Goal: Task Accomplishment & Management: Manage account settings

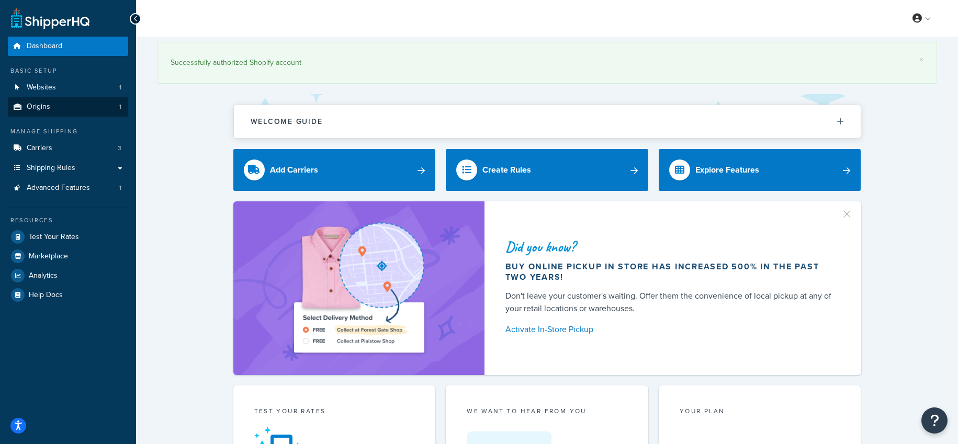
click at [63, 106] on link "Origins 1" at bounding box center [68, 106] width 120 height 19
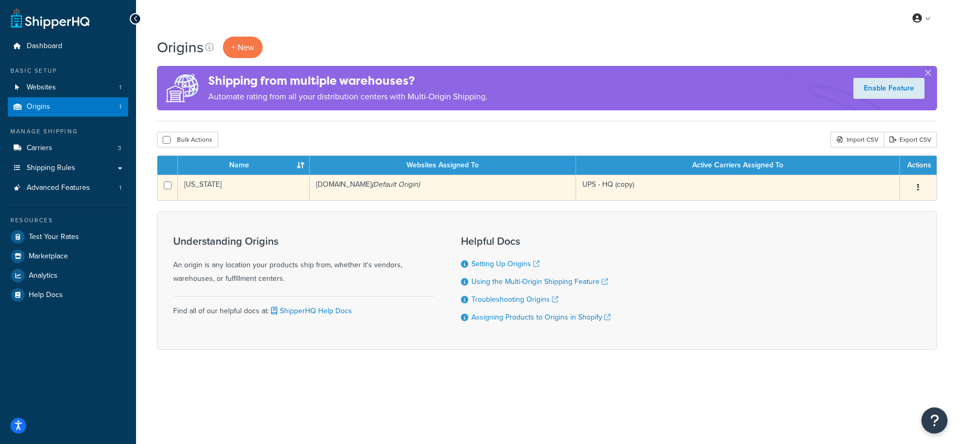
click at [920, 183] on button "button" at bounding box center [918, 187] width 15 height 17
drag, startPoint x: 882, startPoint y: 208, endPoint x: 887, endPoint y: 205, distance: 5.4
click at [882, 208] on link "Edit" at bounding box center [883, 207] width 83 height 21
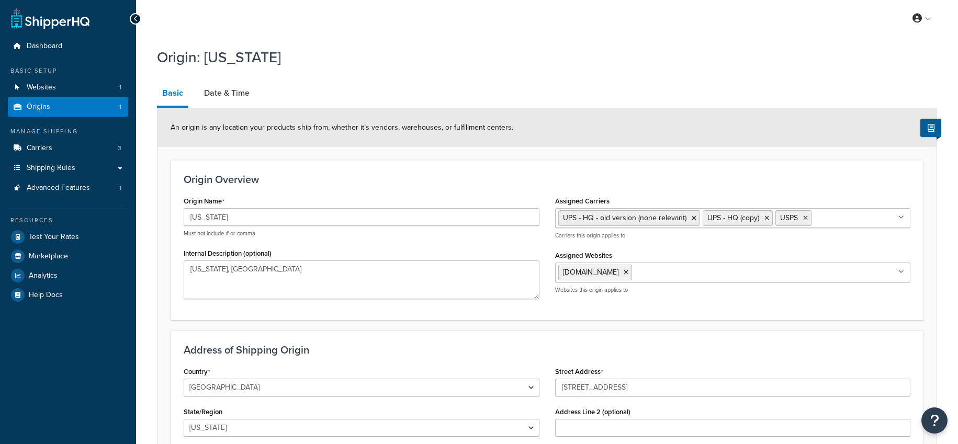
select select "32"
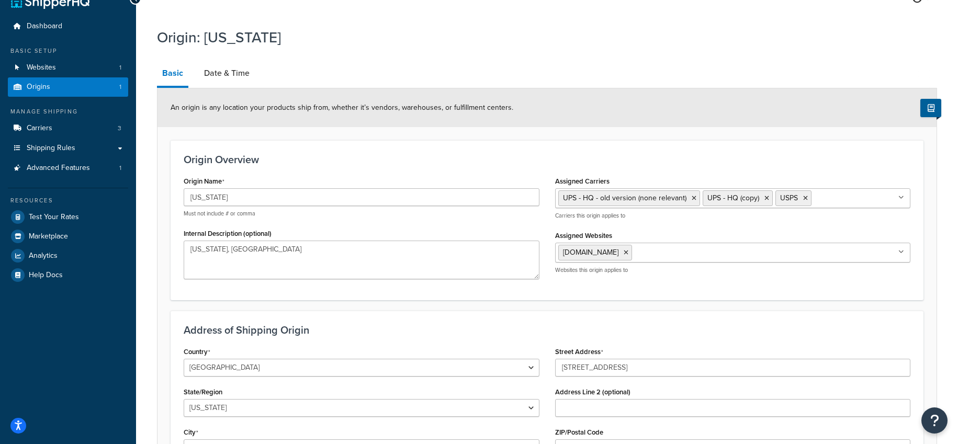
scroll to position [18, 0]
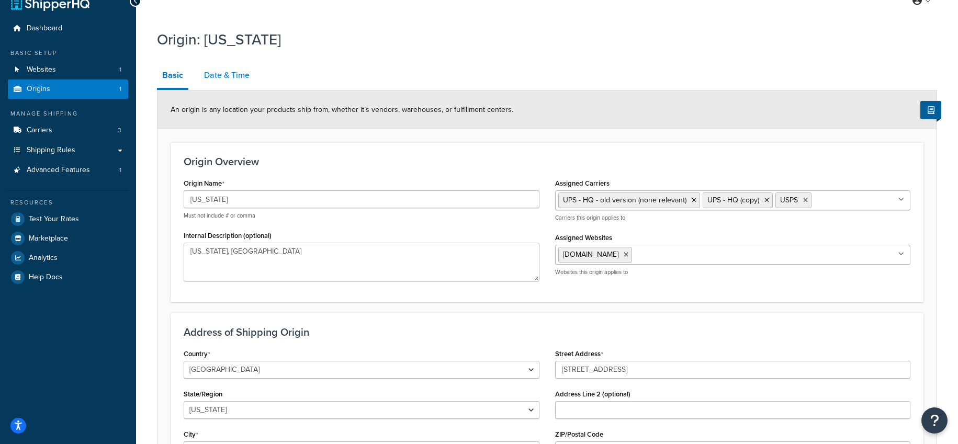
click at [225, 73] on link "Date & Time" at bounding box center [227, 75] width 56 height 25
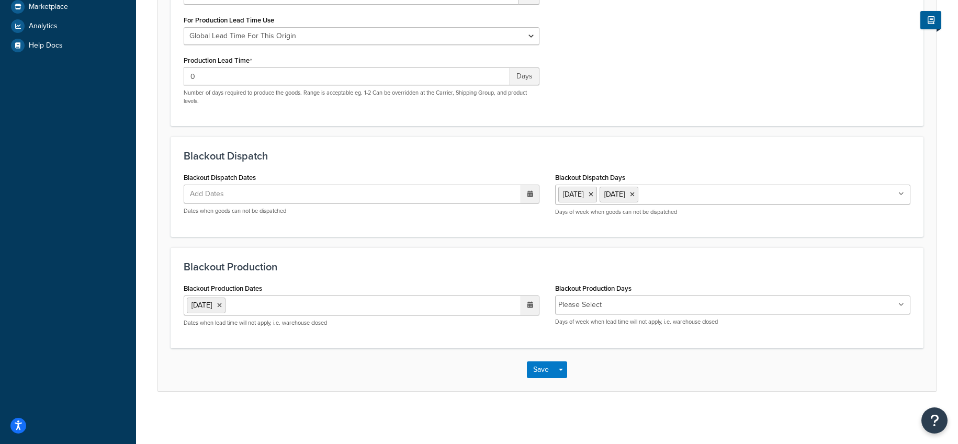
scroll to position [262, 0]
click at [622, 305] on input "Blackout Production Days" at bounding box center [651, 305] width 93 height 12
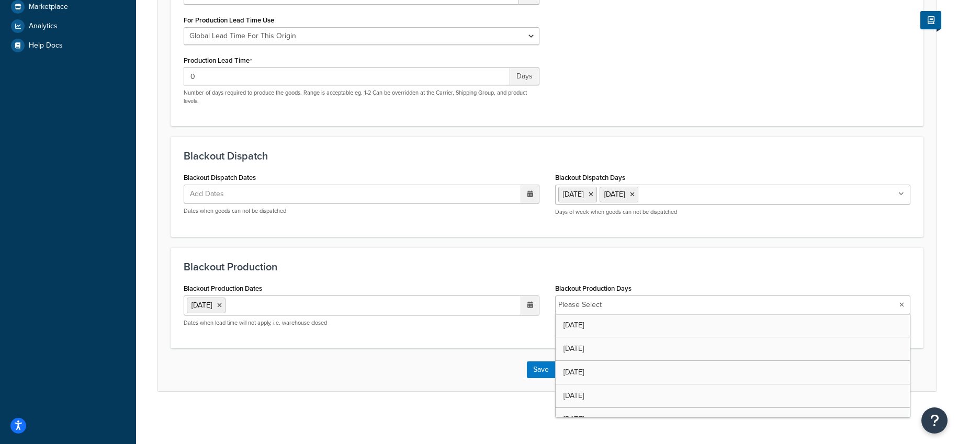
scroll to position [259, 0]
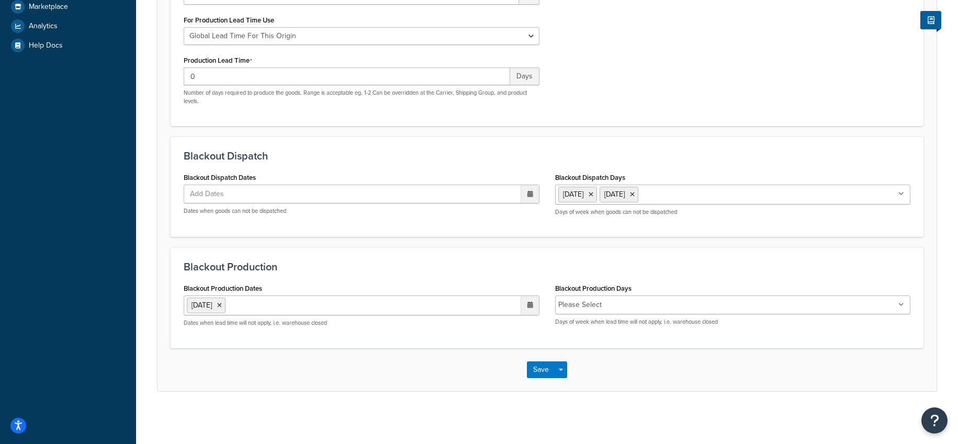
click at [479, 331] on div "Blackout Production Dates 13 Oct 2025 ‹ October 2025 › Su Mo Tu We Th Fr Sa 28 …" at bounding box center [361, 308] width 371 height 54
click at [535, 369] on button "Save" at bounding box center [541, 369] width 28 height 17
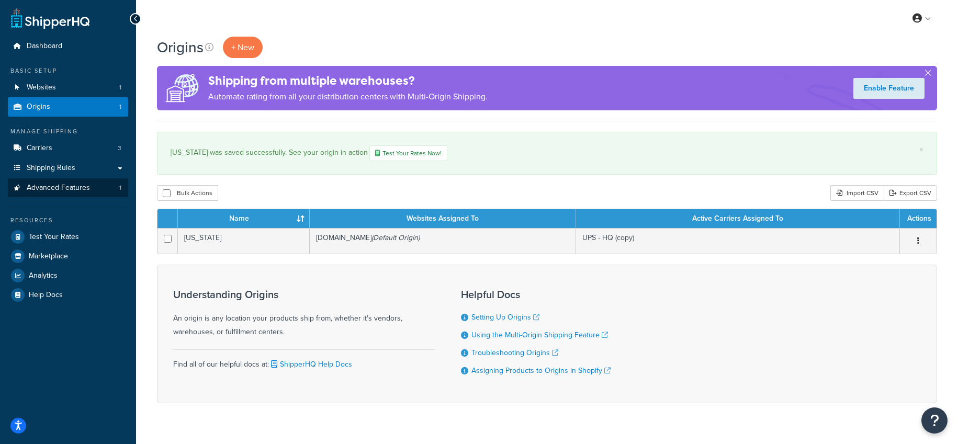
scroll to position [0, 1]
click at [106, 185] on link "Advanced Features 1" at bounding box center [68, 187] width 120 height 19
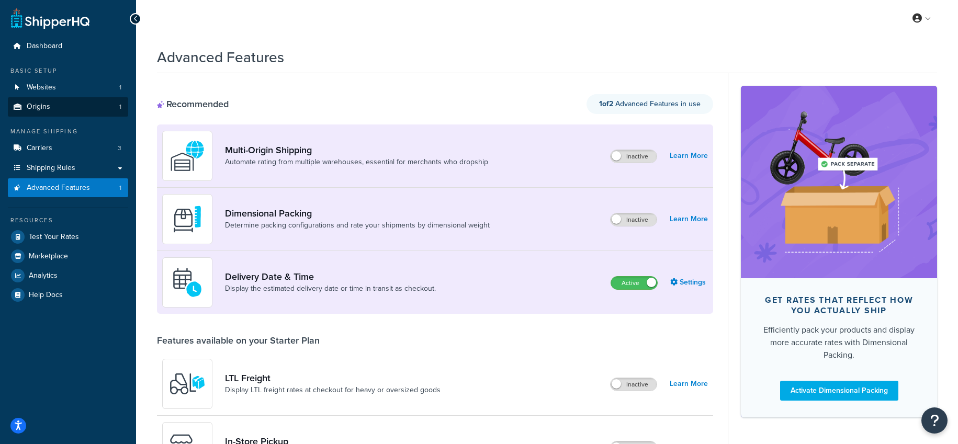
click at [54, 114] on link "Origins 1" at bounding box center [68, 106] width 120 height 19
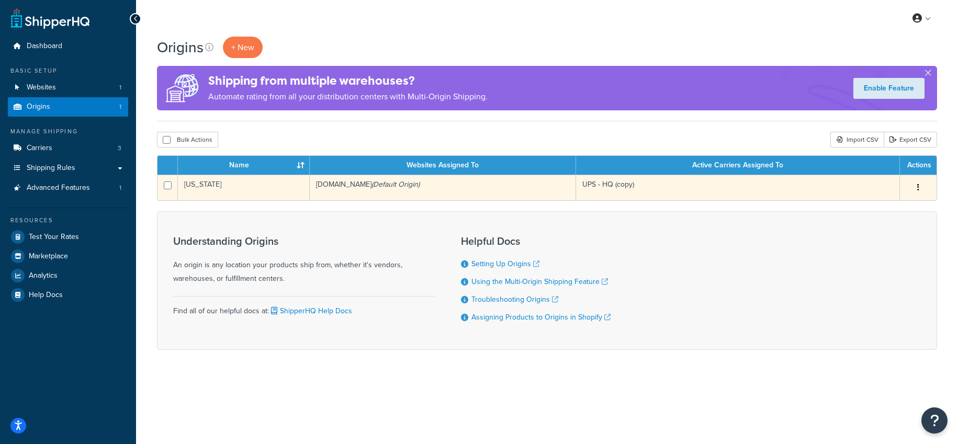
click at [922, 186] on button "button" at bounding box center [918, 187] width 15 height 17
click at [888, 205] on link "Edit" at bounding box center [883, 207] width 83 height 21
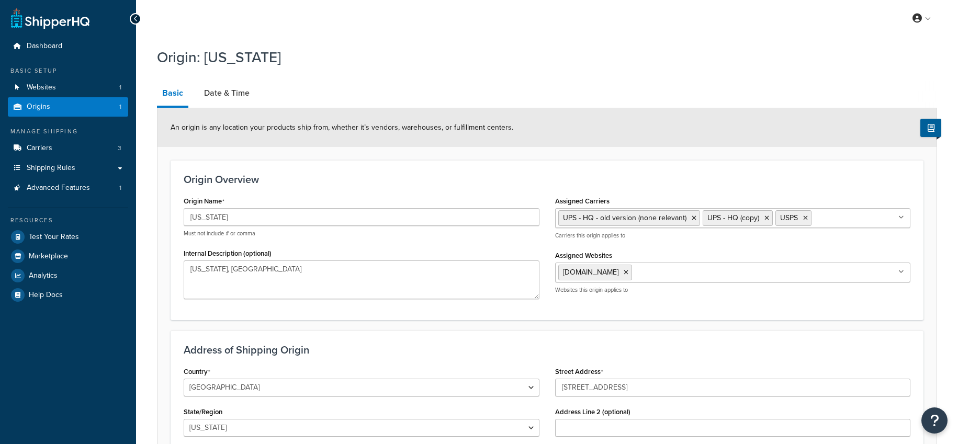
select select "32"
click at [224, 93] on link "Date & Time" at bounding box center [227, 93] width 56 height 25
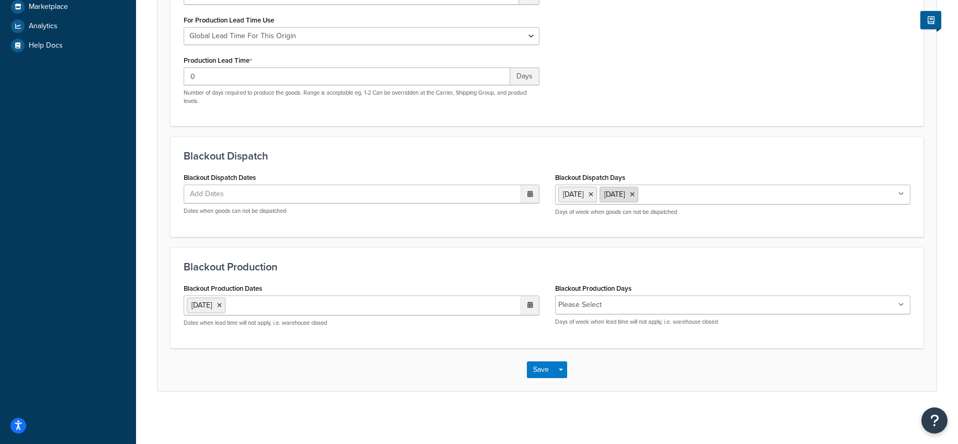
scroll to position [259, 0]
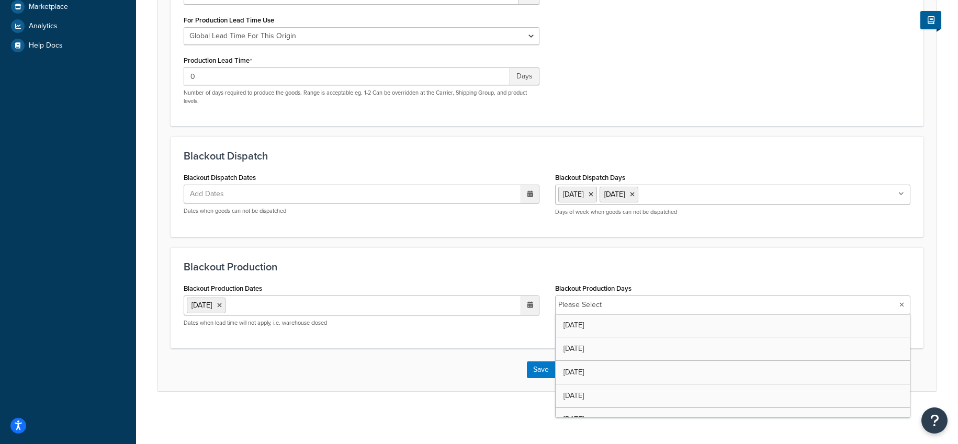
click at [901, 303] on icon at bounding box center [901, 305] width 5 height 6
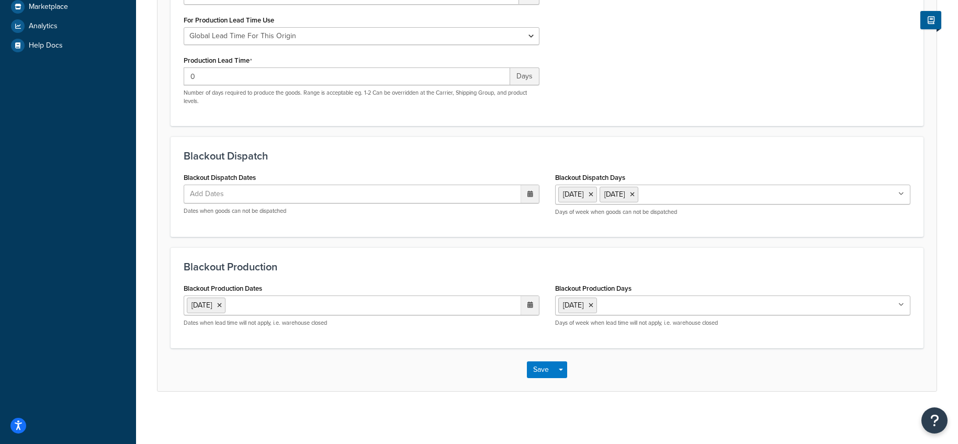
click at [488, 361] on div "Save Save Dropdown Save and Edit Save and Duplicate Save and Create New" at bounding box center [546, 369] width 779 height 43
click at [547, 374] on button "Save" at bounding box center [541, 369] width 28 height 17
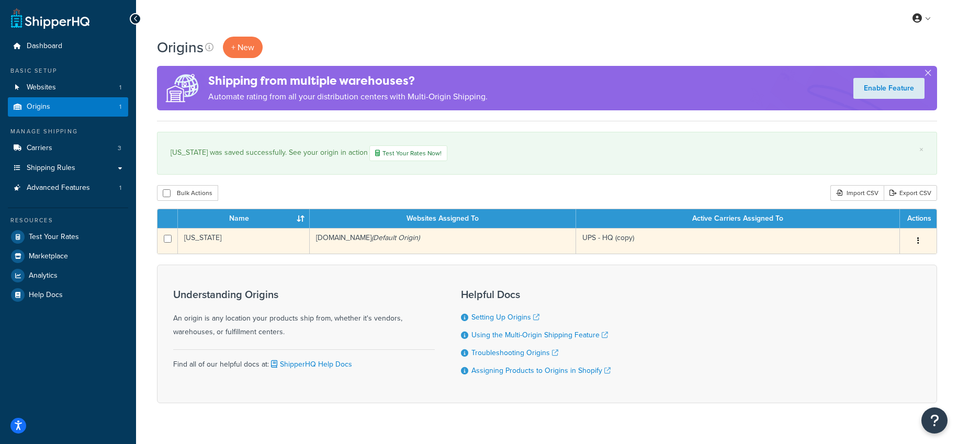
click at [917, 241] on icon "button" at bounding box center [918, 240] width 2 height 7
drag, startPoint x: 885, startPoint y: 258, endPoint x: 865, endPoint y: 247, distance: 22.9
click at [885, 258] on link "Edit" at bounding box center [883, 260] width 83 height 21
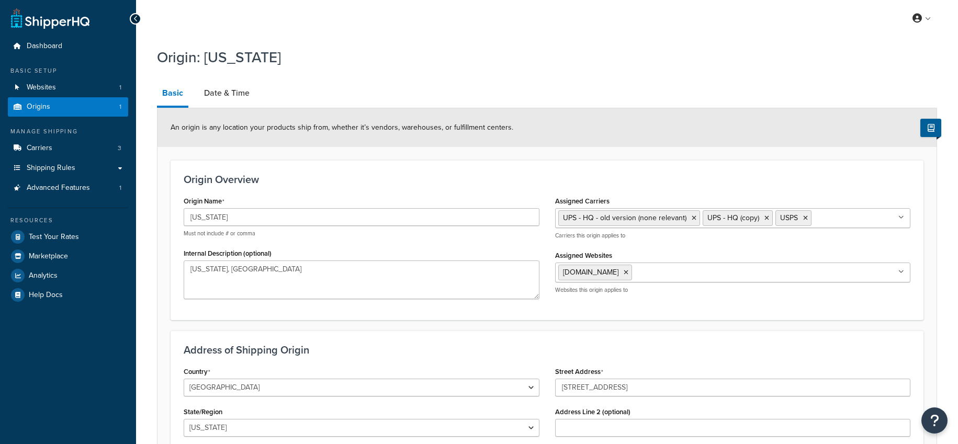
select select "32"
click at [241, 93] on link "Date & Time" at bounding box center [227, 93] width 56 height 25
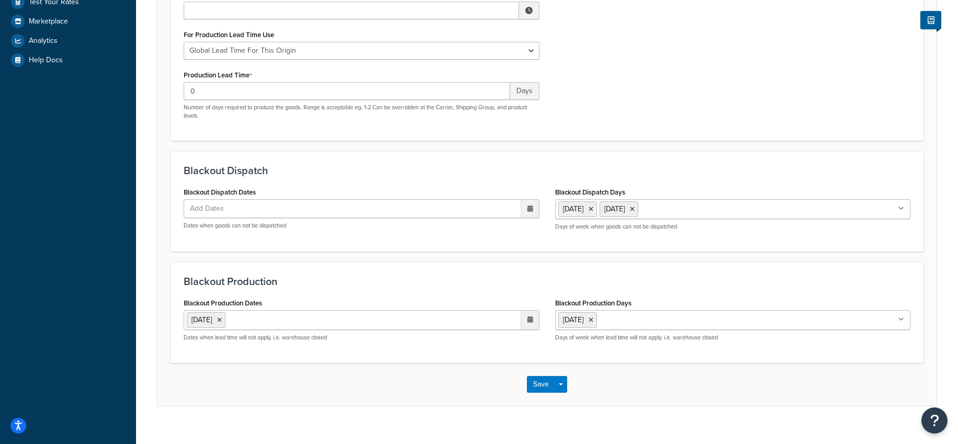
scroll to position [236, 0]
click at [530, 321] on icon at bounding box center [530, 318] width 6 height 6
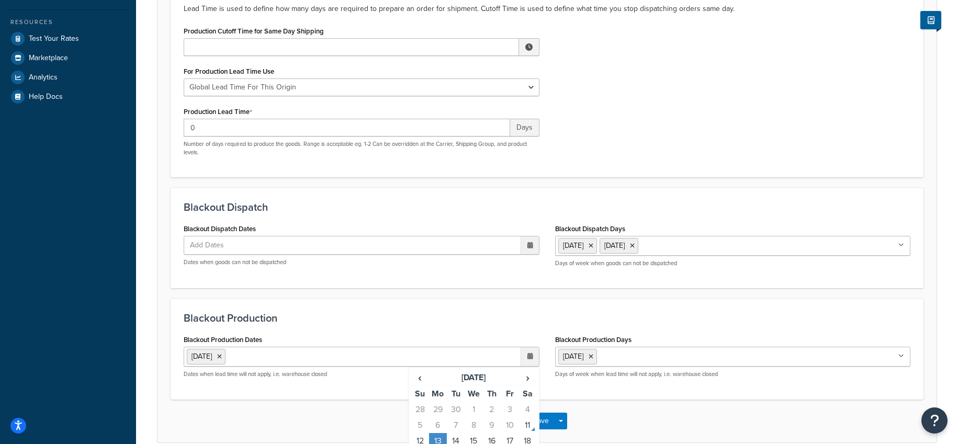
scroll to position [192, 0]
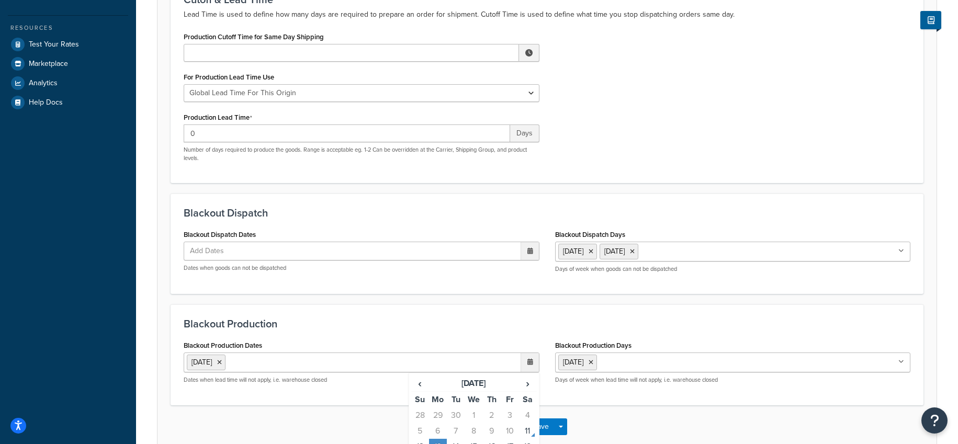
click at [303, 372] on ul "13 Oct 2025" at bounding box center [362, 363] width 356 height 20
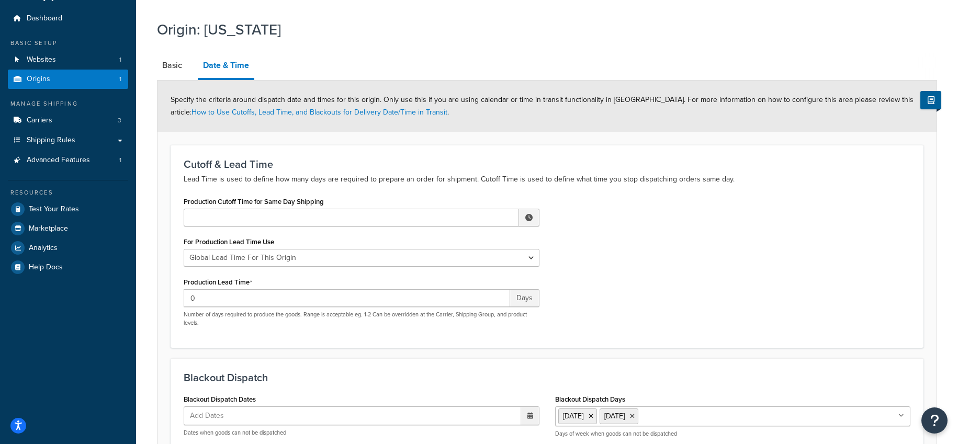
scroll to position [26, 0]
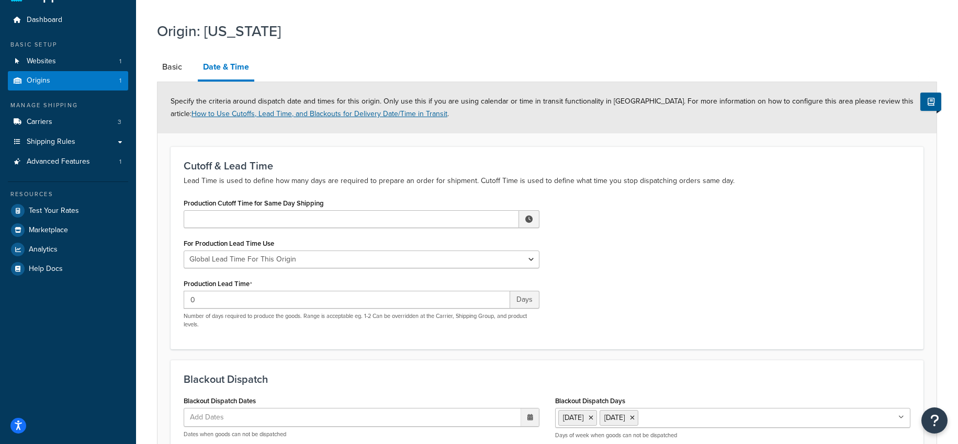
click at [447, 108] on link "How to Use Cutoffs, Lead Time, and Blackouts for Delivery Date/Time in Transit" at bounding box center [319, 113] width 256 height 11
click at [43, 118] on span "Carriers" at bounding box center [40, 122] width 26 height 9
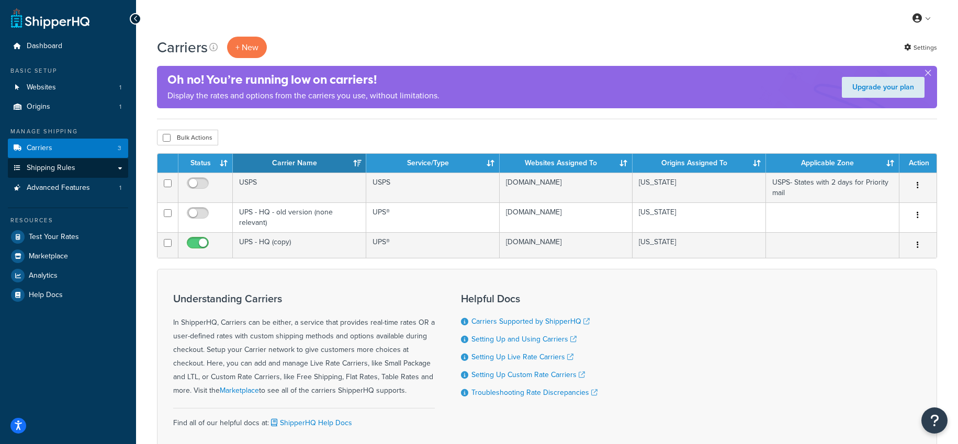
click at [34, 164] on span "Shipping Rules" at bounding box center [51, 168] width 49 height 9
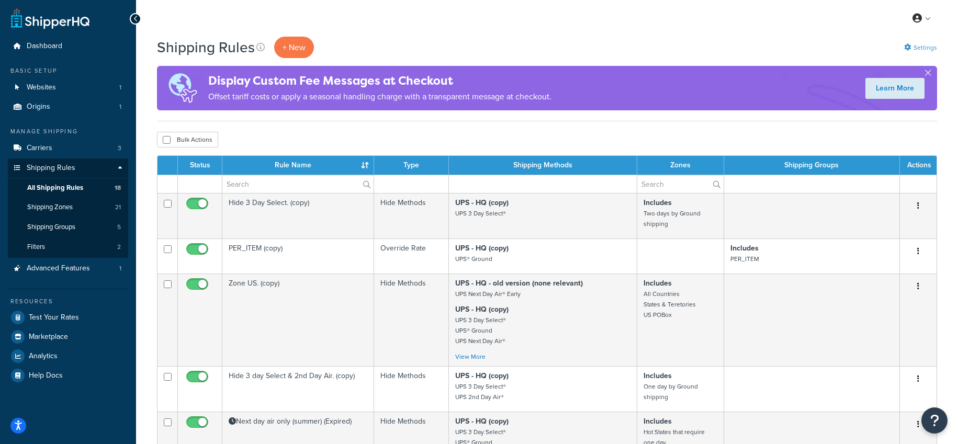
click at [918, 49] on link "Settings" at bounding box center [920, 47] width 33 height 15
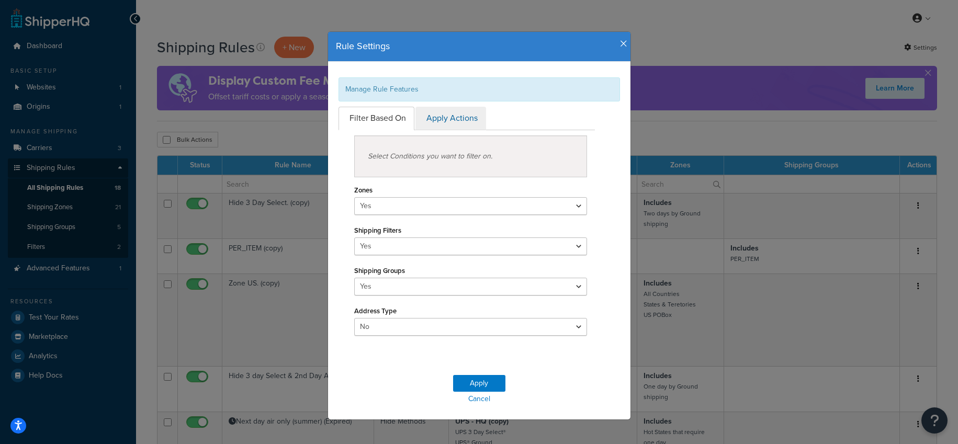
click at [450, 118] on link "Apply Actions" at bounding box center [450, 119] width 71 height 24
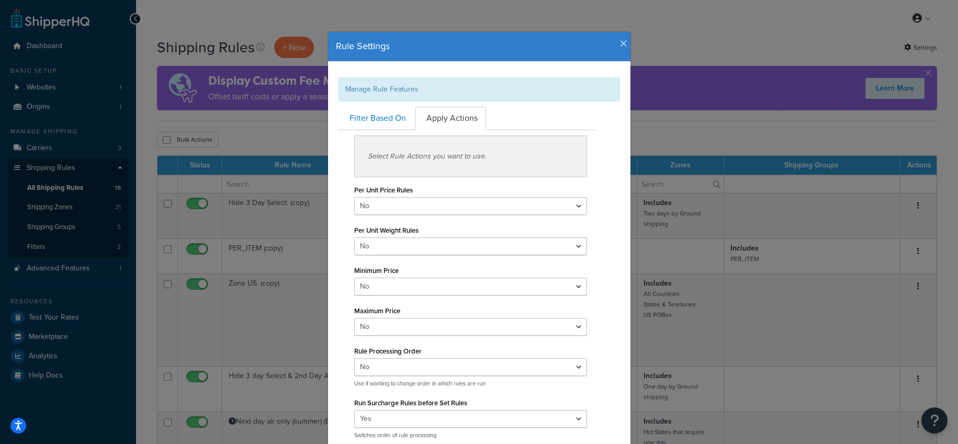
click at [620, 43] on icon "button" at bounding box center [623, 43] width 7 height 9
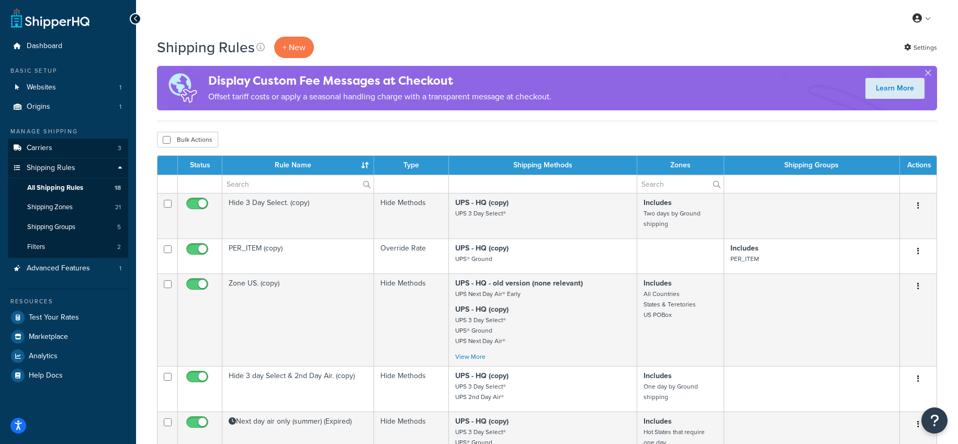
click at [58, 142] on link "Carriers 3" at bounding box center [68, 148] width 120 height 19
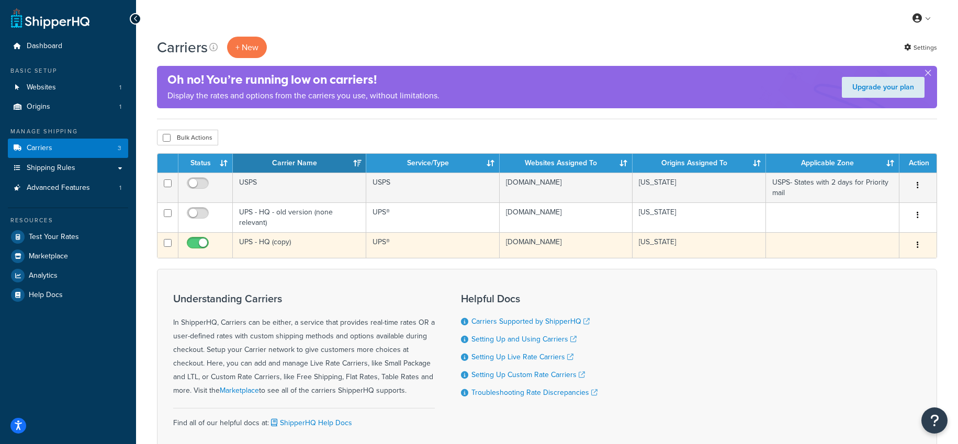
click at [918, 244] on icon "button" at bounding box center [917, 244] width 2 height 7
click at [868, 267] on link "Edit" at bounding box center [875, 266] width 83 height 21
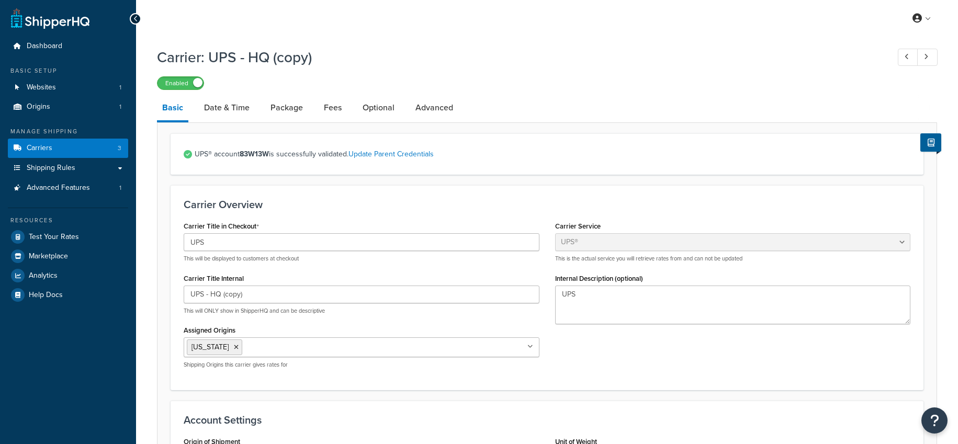
select select "ups"
click at [232, 108] on link "Date & Time" at bounding box center [227, 107] width 56 height 25
select select "yMMMEd"
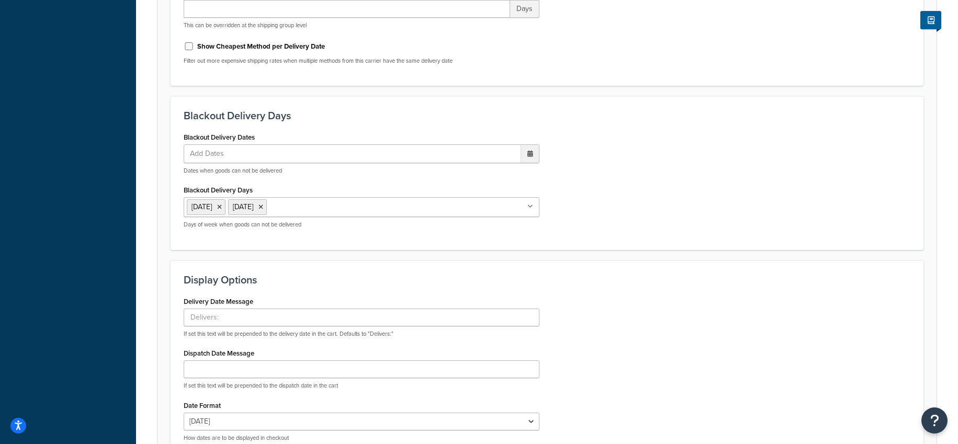
scroll to position [433, 0]
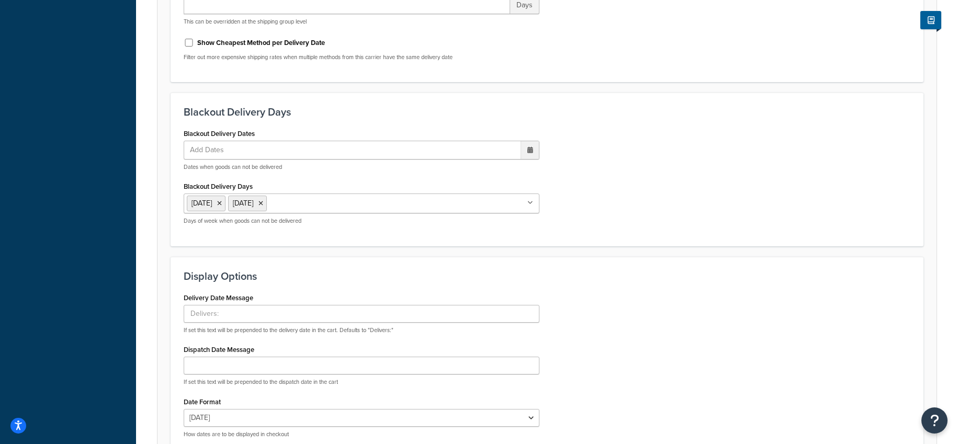
click at [530, 153] on icon at bounding box center [530, 150] width 6 height 6
click at [567, 166] on div "Blackout Delivery Dates Add Dates ‹ October 2025 › Su Mo Tu We Th Fr Sa 28 29 3…" at bounding box center [547, 179] width 742 height 107
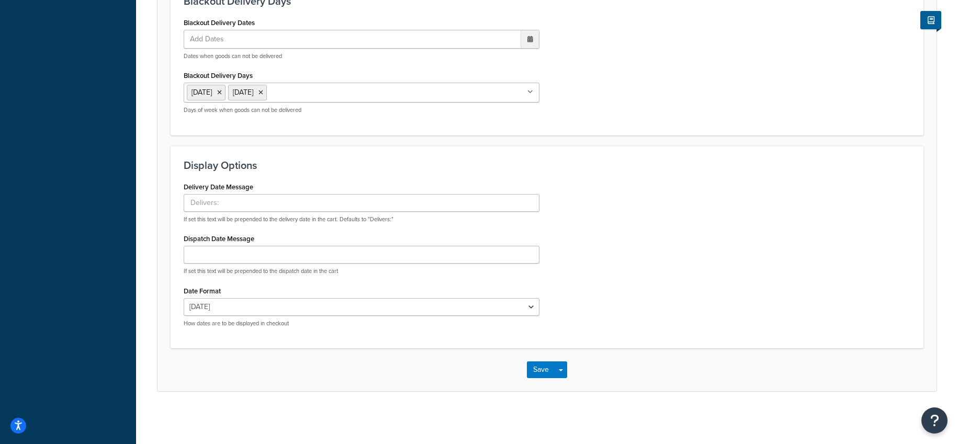
scroll to position [572, 0]
click at [221, 195] on input "Delivery Date Message" at bounding box center [362, 203] width 356 height 18
click at [223, 246] on input "Dispatch Date Message" at bounding box center [362, 255] width 356 height 18
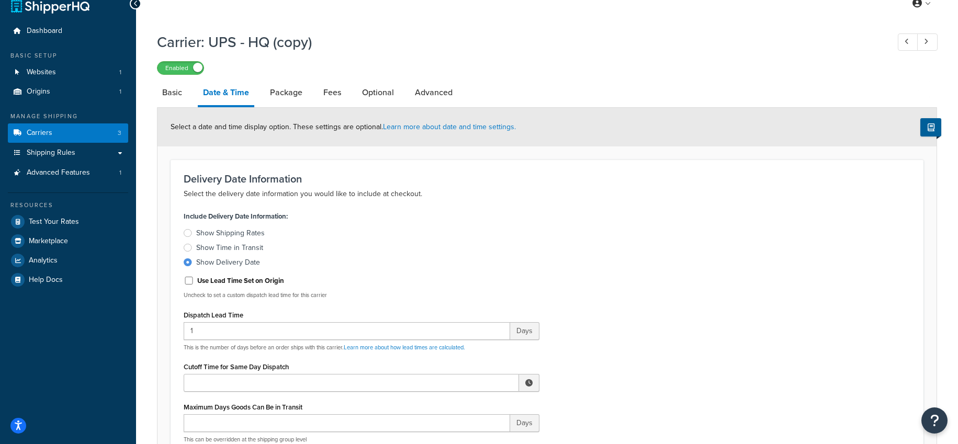
scroll to position [15, 0]
click at [385, 92] on link "Optional" at bounding box center [378, 93] width 42 height 25
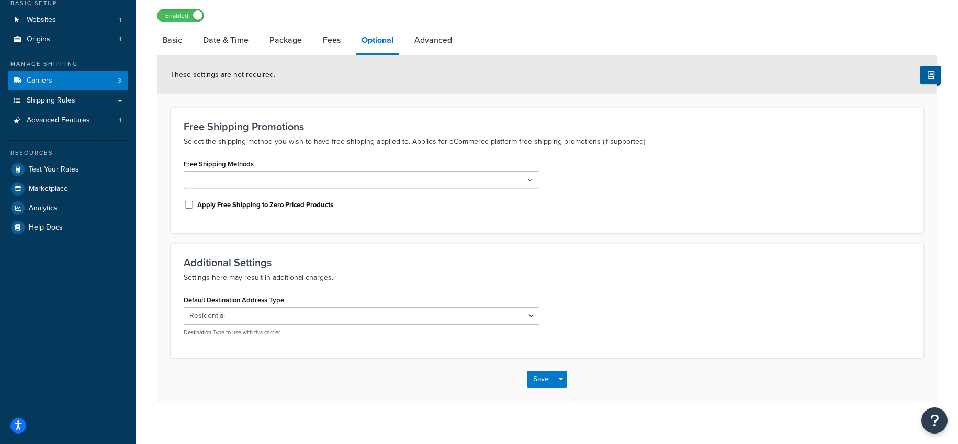
scroll to position [66, 0]
click at [431, 47] on link "Advanced" at bounding box center [433, 41] width 48 height 25
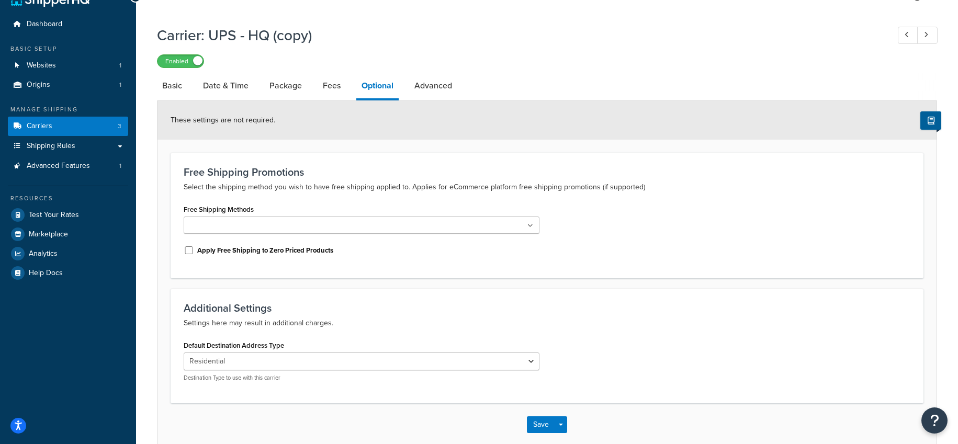
select select "false"
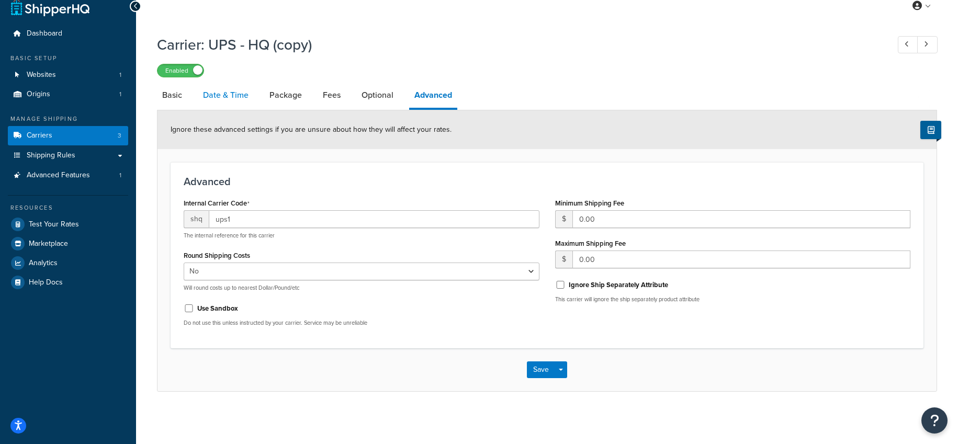
click at [213, 84] on link "Date & Time" at bounding box center [226, 95] width 56 height 25
select select "yMMMEd"
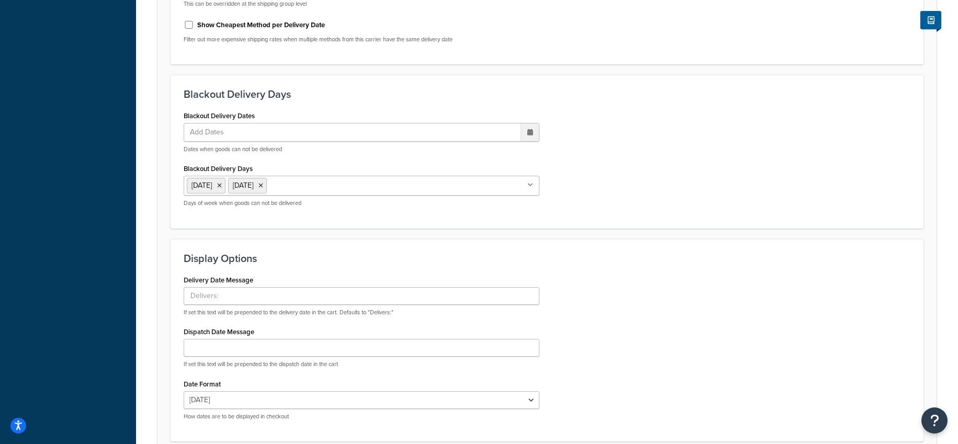
scroll to position [467, 0]
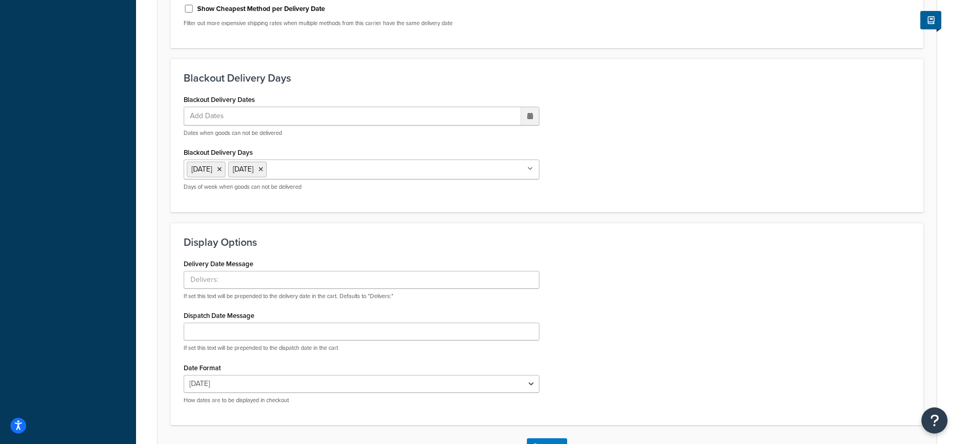
click at [213, 125] on span "Add Dates" at bounding box center [212, 116] width 50 height 18
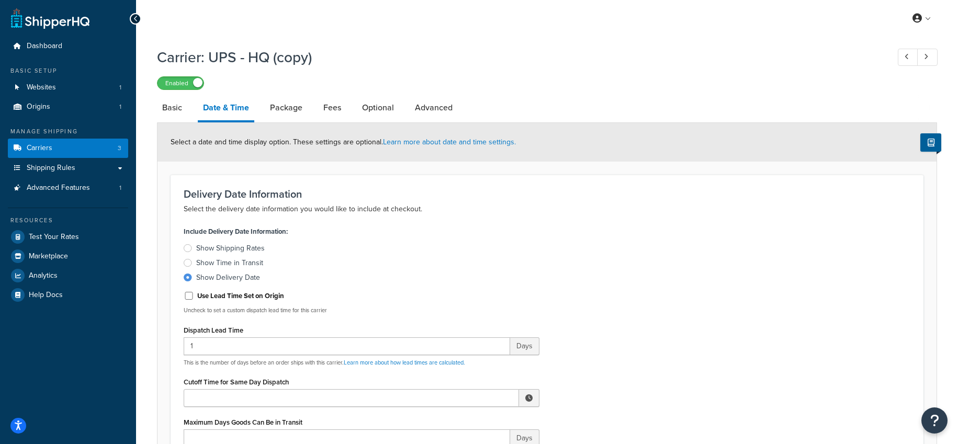
scroll to position [0, 0]
click at [171, 106] on link "Basic" at bounding box center [172, 107] width 30 height 25
select select "ups"
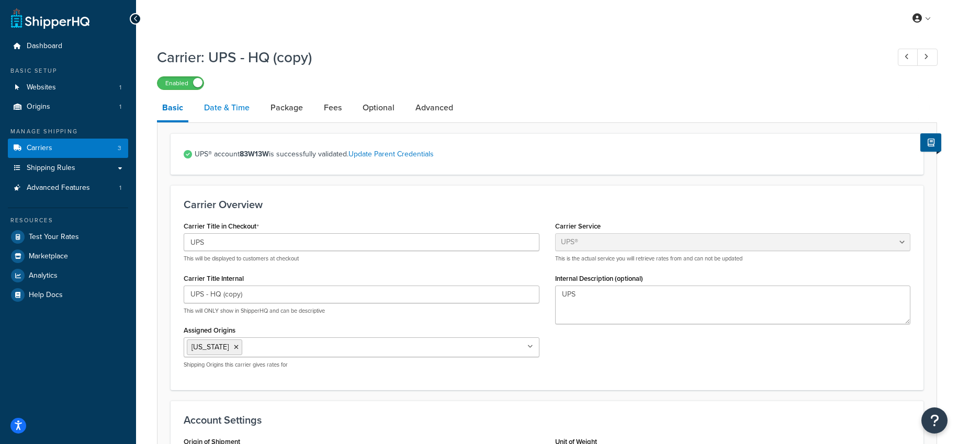
click at [215, 109] on link "Date & Time" at bounding box center [227, 107] width 56 height 25
select select "yMMMEd"
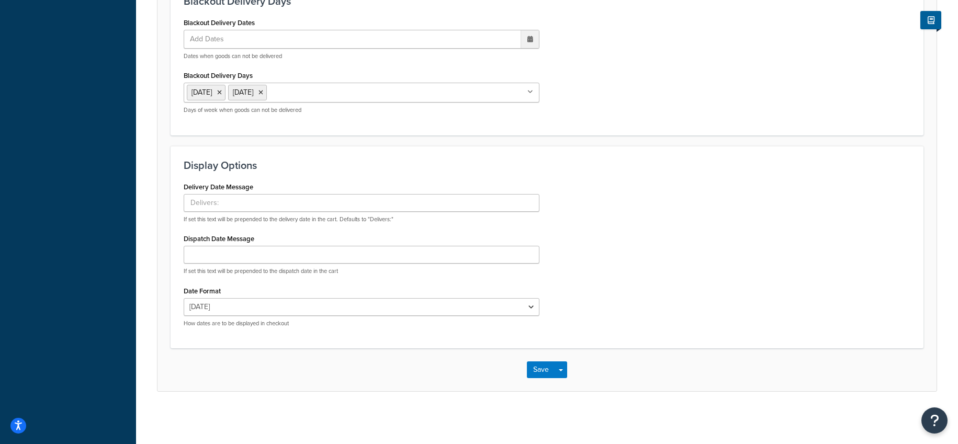
scroll to position [572, 0]
click at [217, 248] on input "Dispatch Date Message" at bounding box center [362, 255] width 356 height 18
click at [272, 224] on div "Delivery Date Message If set this text will be prepended to the delivery date i…" at bounding box center [361, 257] width 371 height 156
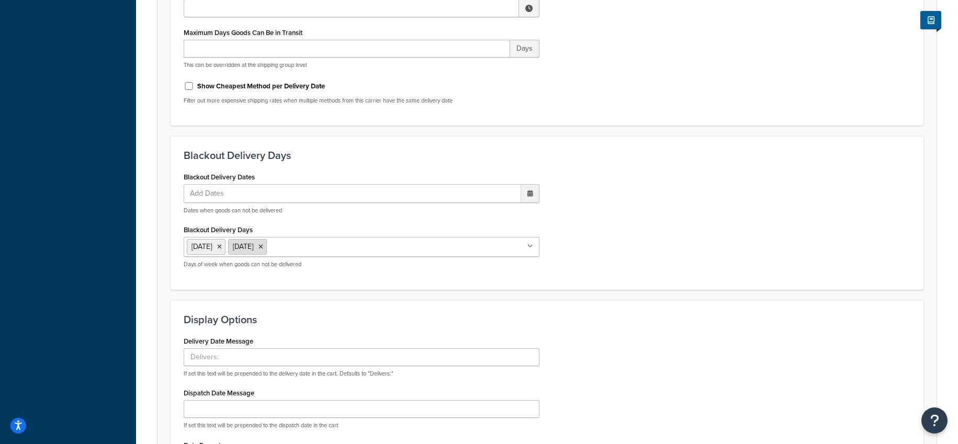
scroll to position [348, 0]
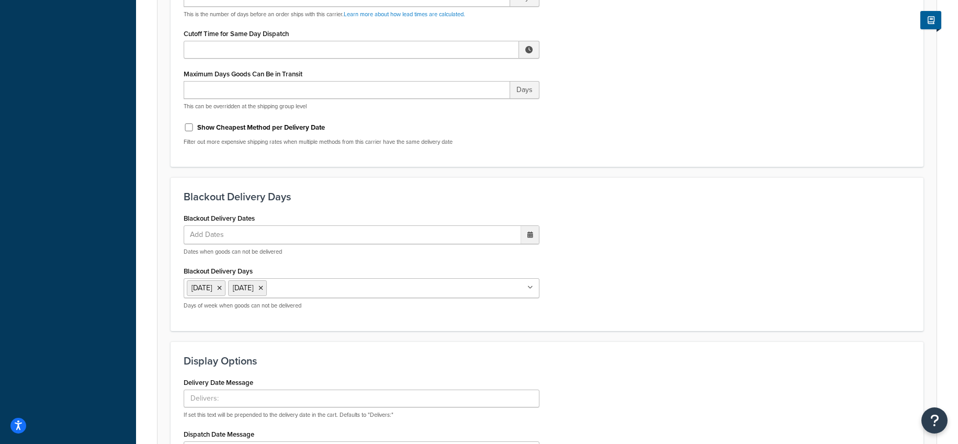
click at [226, 244] on span "Add Dates" at bounding box center [212, 235] width 50 height 18
click at [513, 226] on div "Blackout Delivery Dates Add Dates ‹ October 2025 › Su Mo Tu We Th Fr Sa 28 29 3…" at bounding box center [362, 233] width 356 height 45
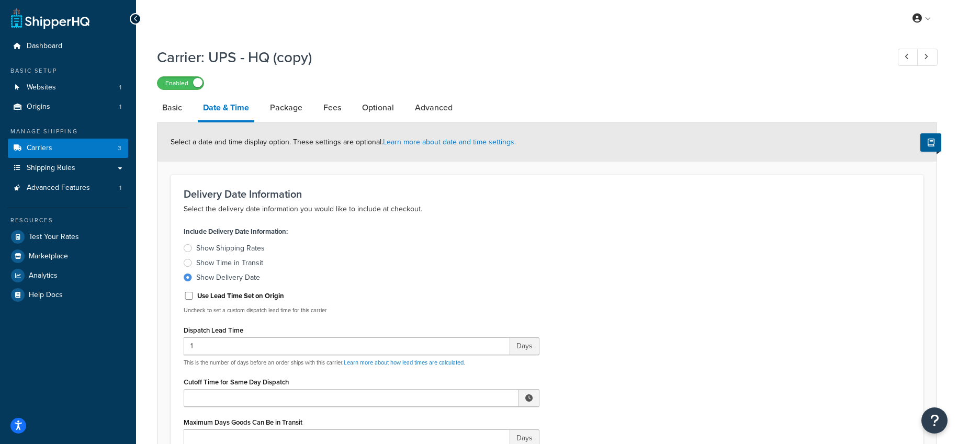
scroll to position [0, 0]
click at [429, 107] on link "Advanced" at bounding box center [434, 107] width 48 height 25
select select "false"
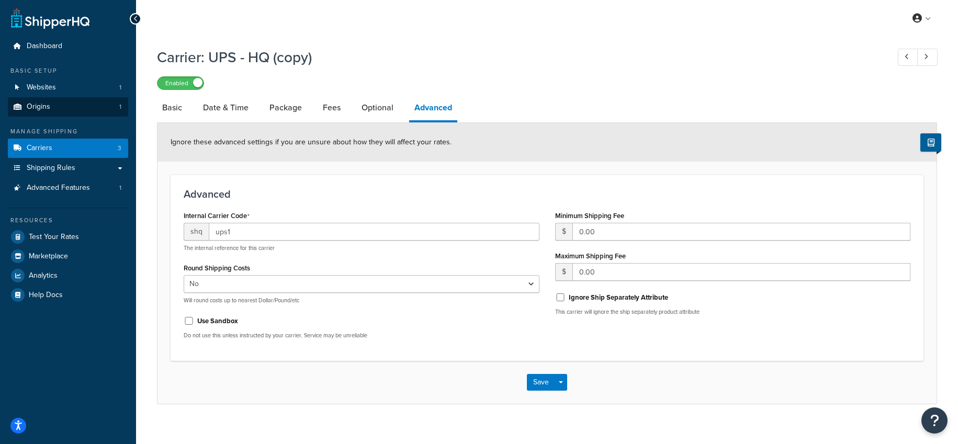
click at [46, 108] on span "Origins" at bounding box center [39, 107] width 24 height 9
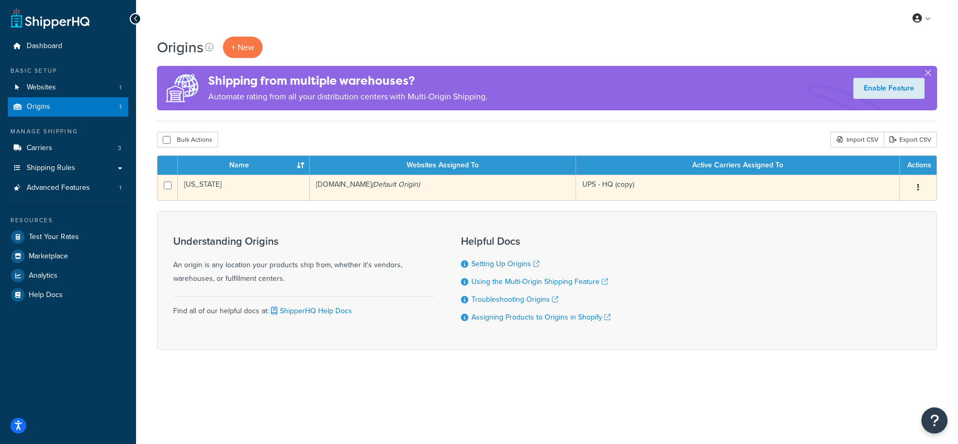
click at [917, 185] on icon "button" at bounding box center [918, 187] width 2 height 7
click at [880, 208] on link "Edit" at bounding box center [883, 207] width 83 height 21
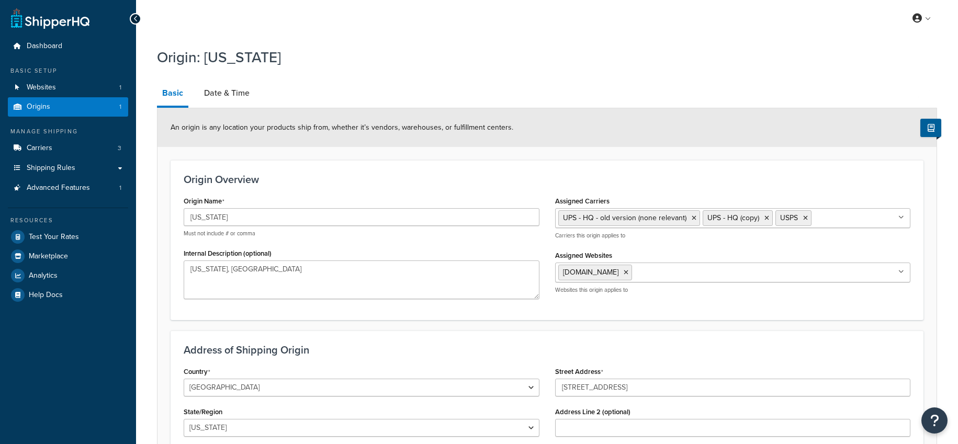
select select "32"
click at [228, 94] on link "Date & Time" at bounding box center [227, 93] width 56 height 25
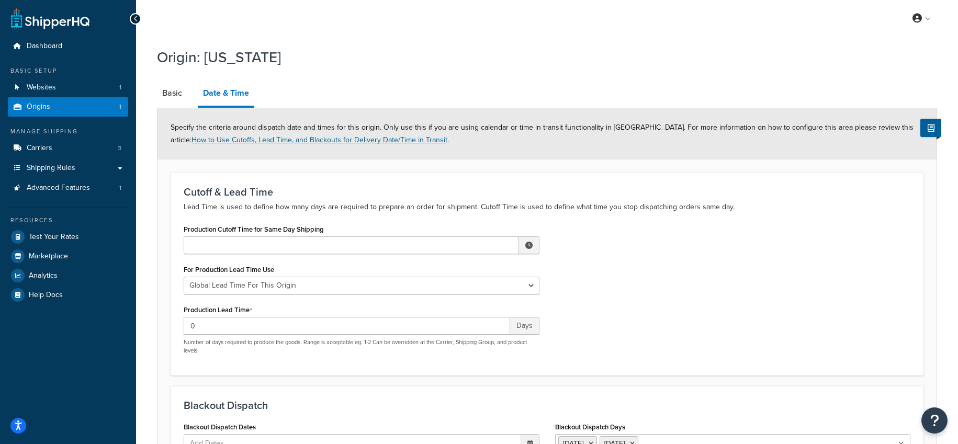
click at [255, 138] on link "How to Use Cutoffs, Lead Time, and Blackouts for Delivery Date/Time in Transit" at bounding box center [319, 139] width 256 height 11
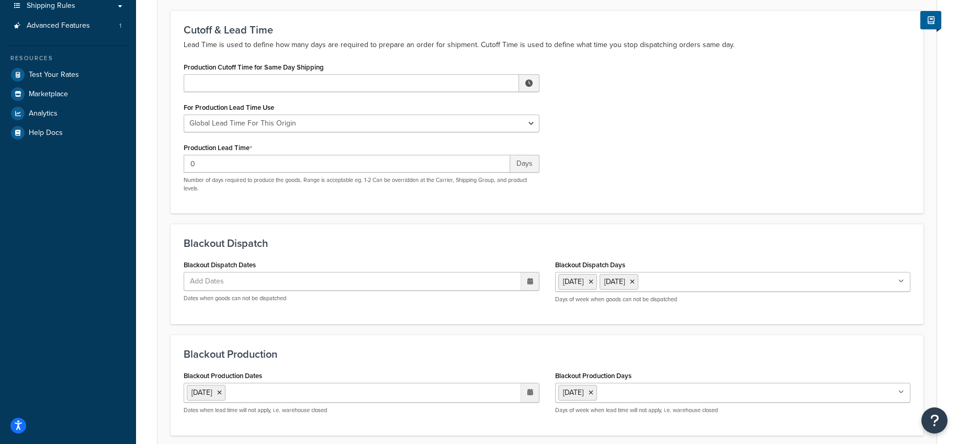
scroll to position [164, 0]
click at [269, 286] on ul "Add Dates" at bounding box center [362, 279] width 356 height 19
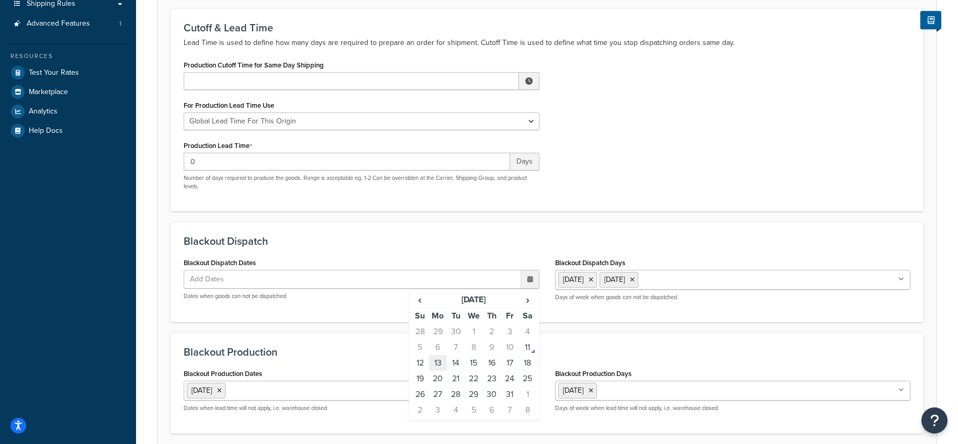
click at [435, 365] on td "13" at bounding box center [438, 363] width 18 height 16
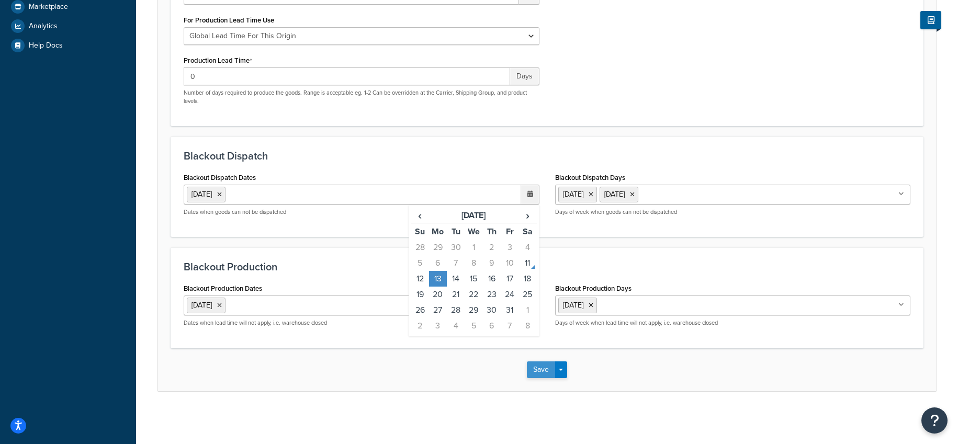
scroll to position [262, 0]
click at [593, 302] on icon at bounding box center [590, 305] width 5 height 6
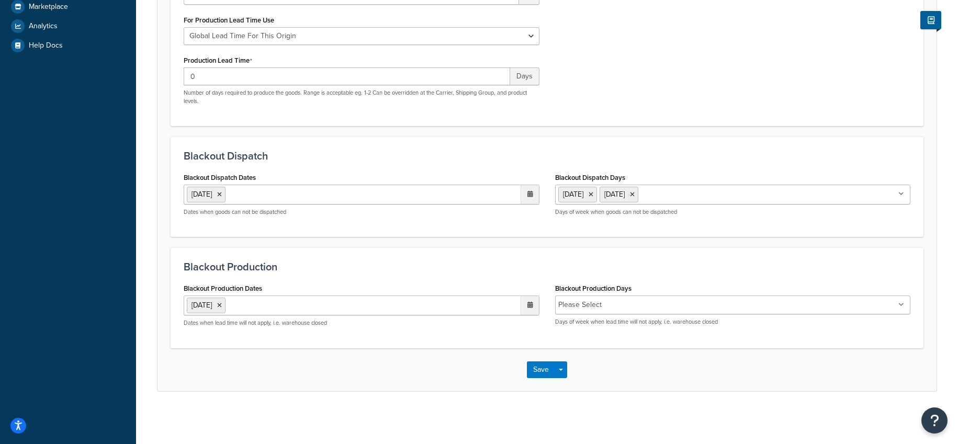
click at [540, 366] on button "Save" at bounding box center [541, 369] width 28 height 17
